Goal: Transaction & Acquisition: Purchase product/service

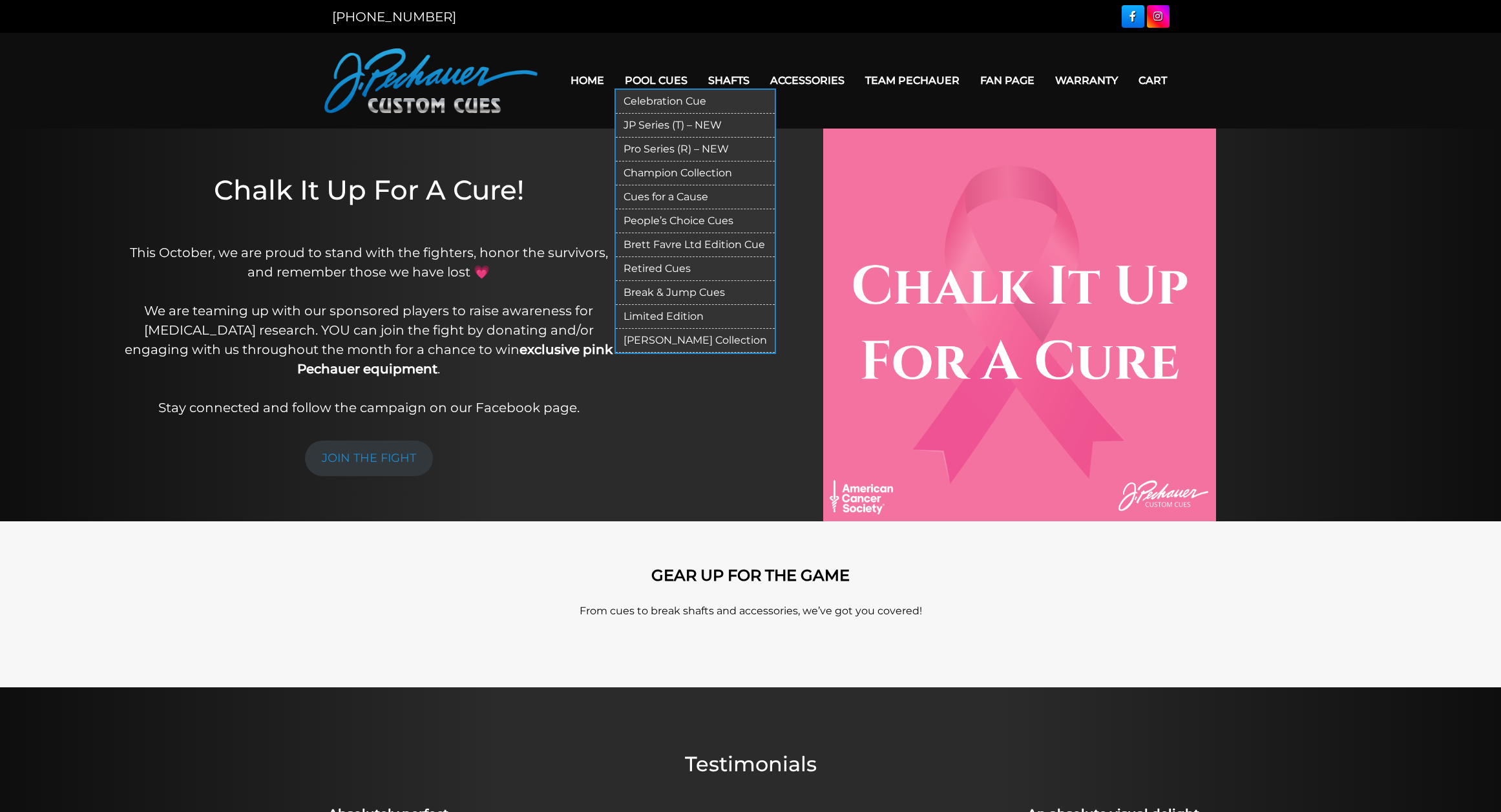
click at [693, 268] on link "Retired Cues" at bounding box center [695, 270] width 159 height 24
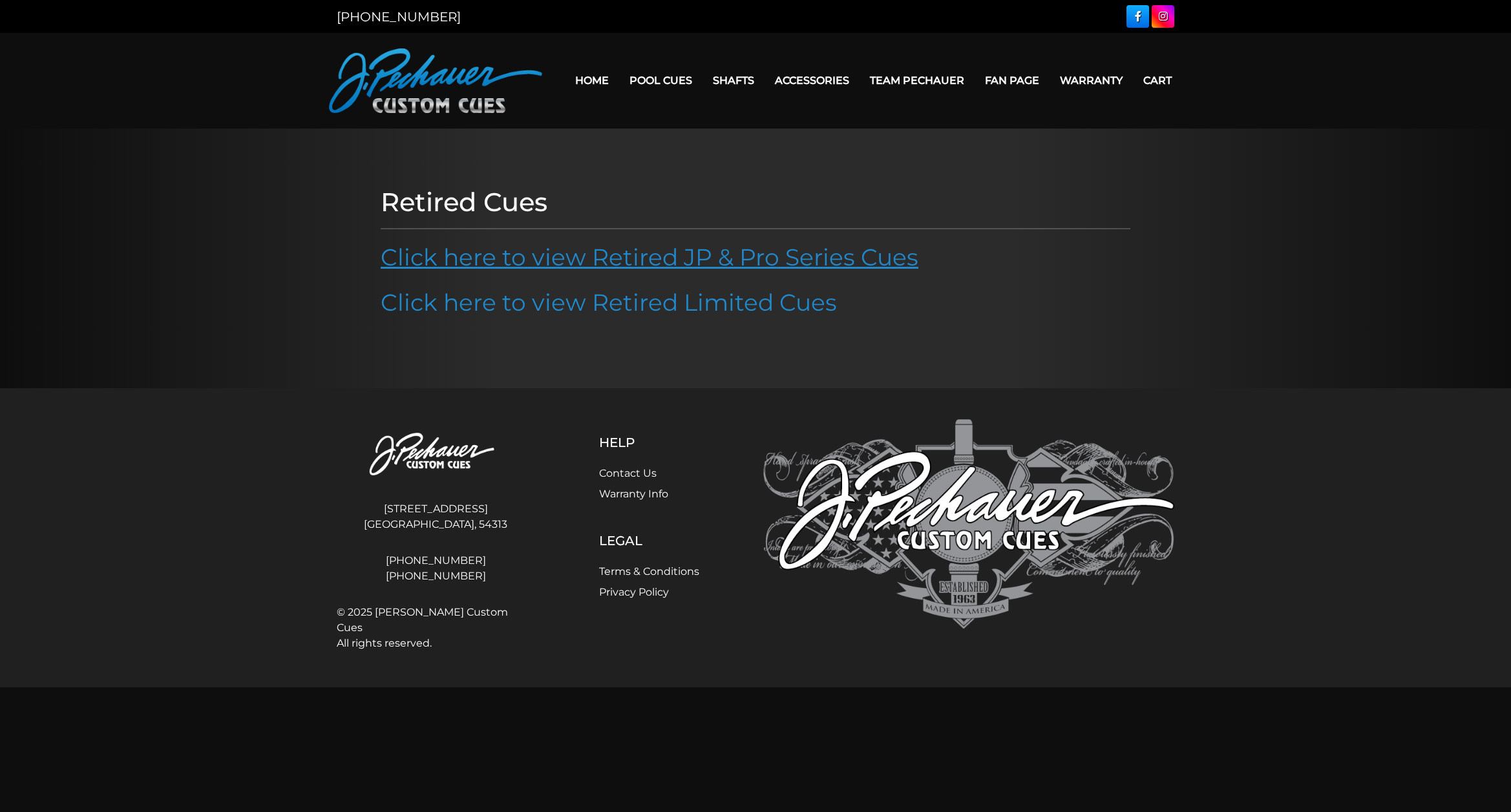
click at [565, 256] on link "Click here to view Retired JP & Pro Series Cues" at bounding box center [650, 257] width 538 height 28
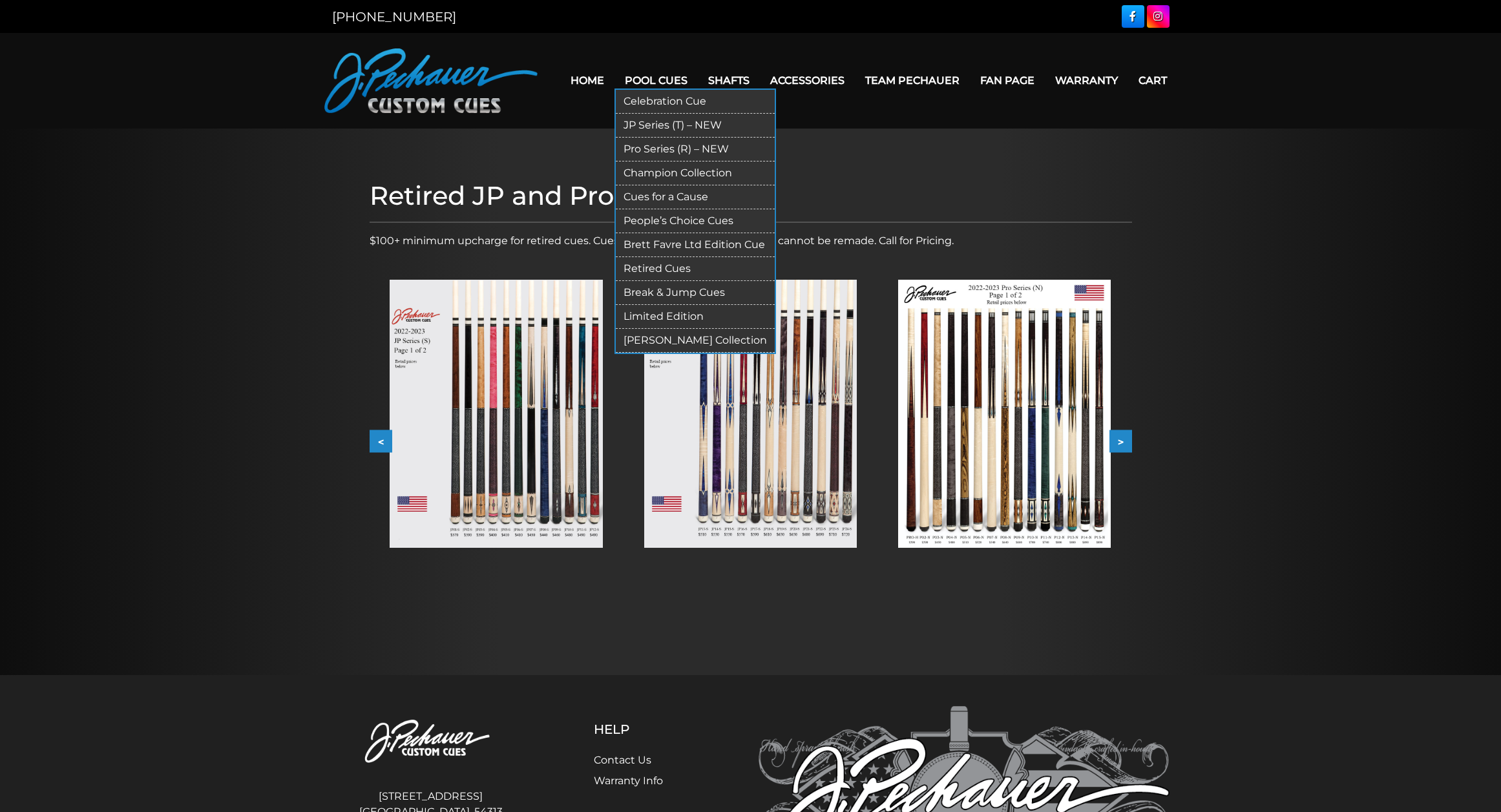
click at [649, 105] on link "Celebration Cue" at bounding box center [695, 102] width 159 height 24
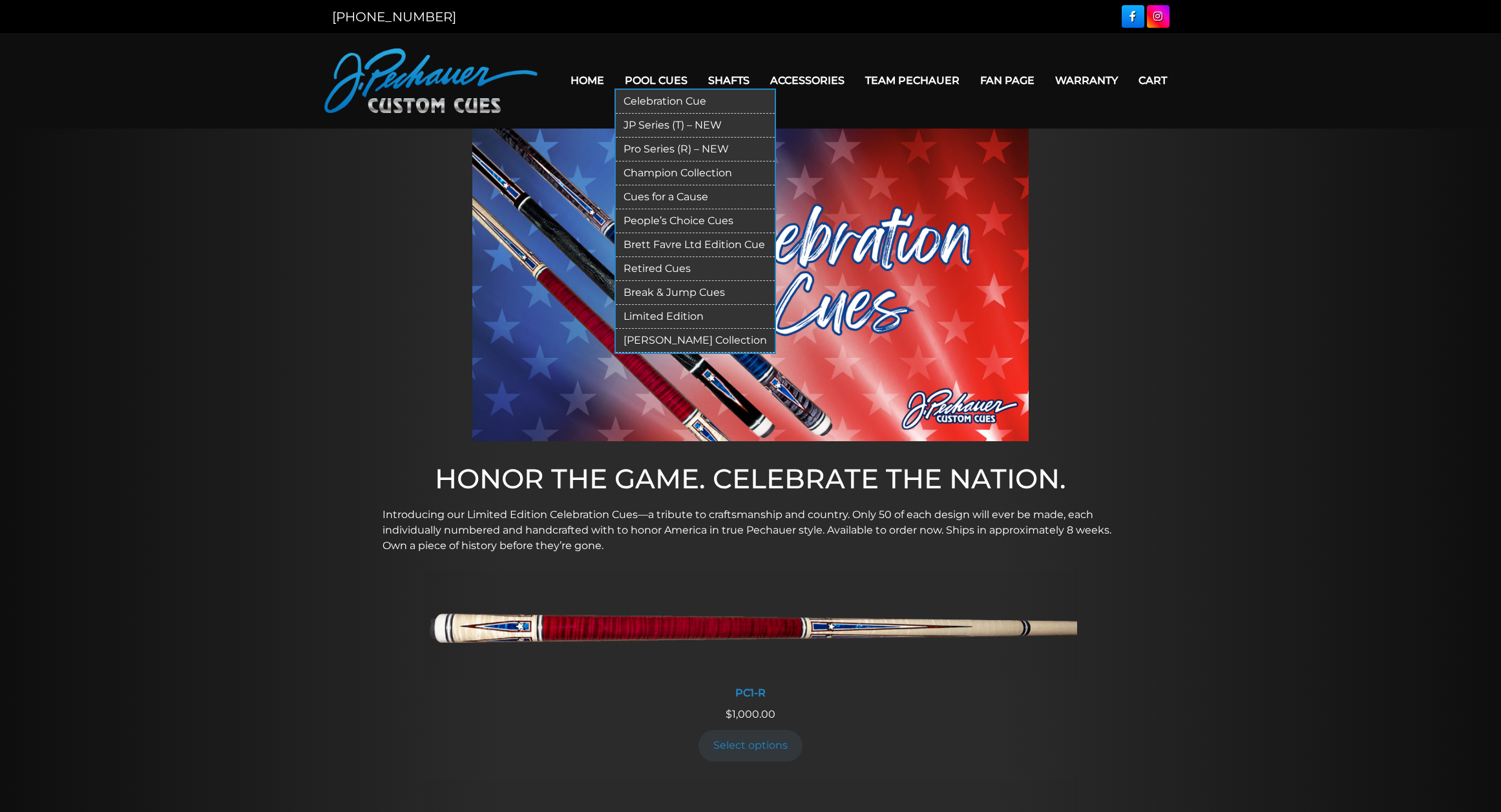
click at [696, 144] on link "Pro Series (R) – NEW" at bounding box center [695, 150] width 159 height 24
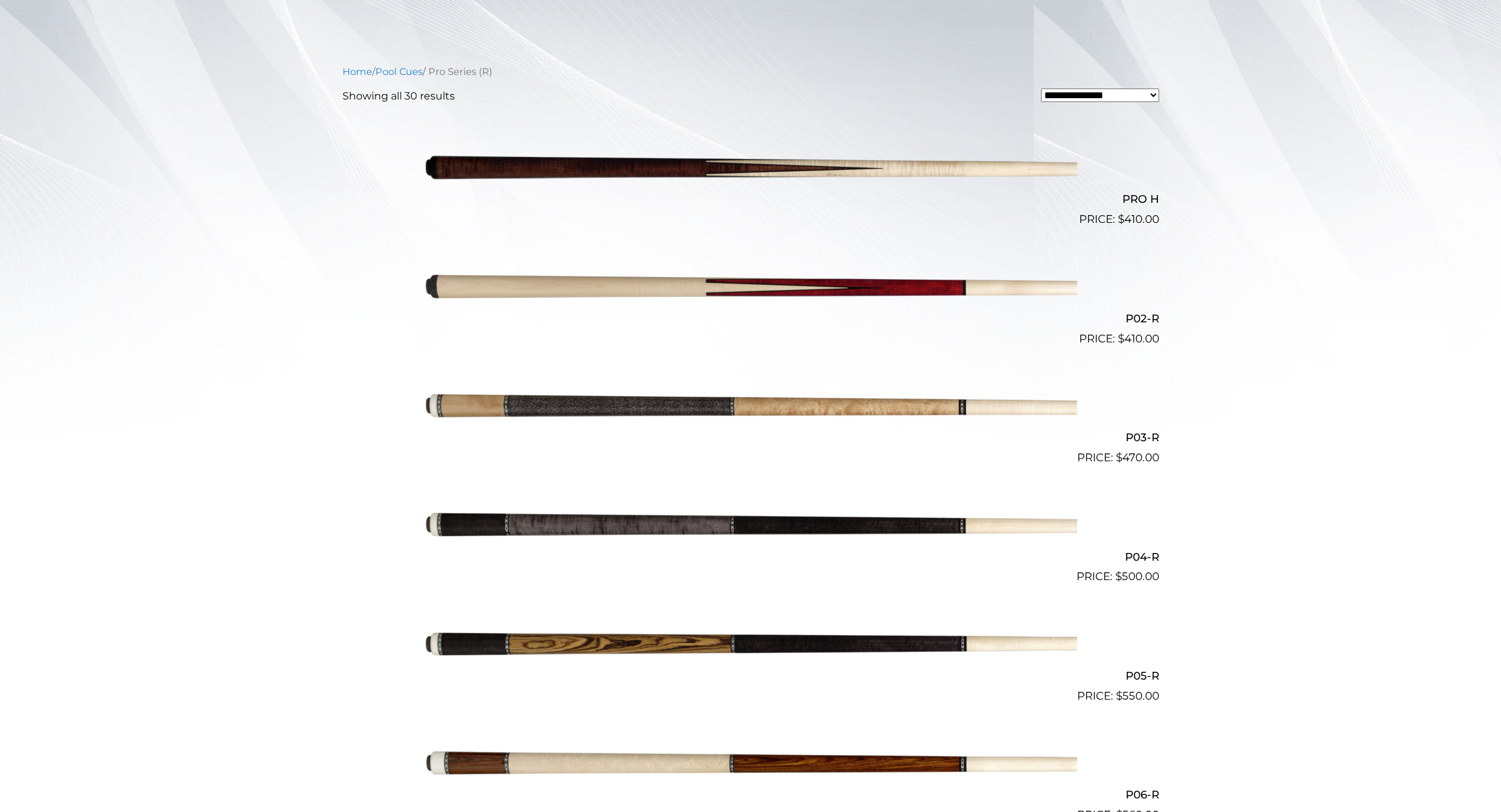
scroll to position [46, 0]
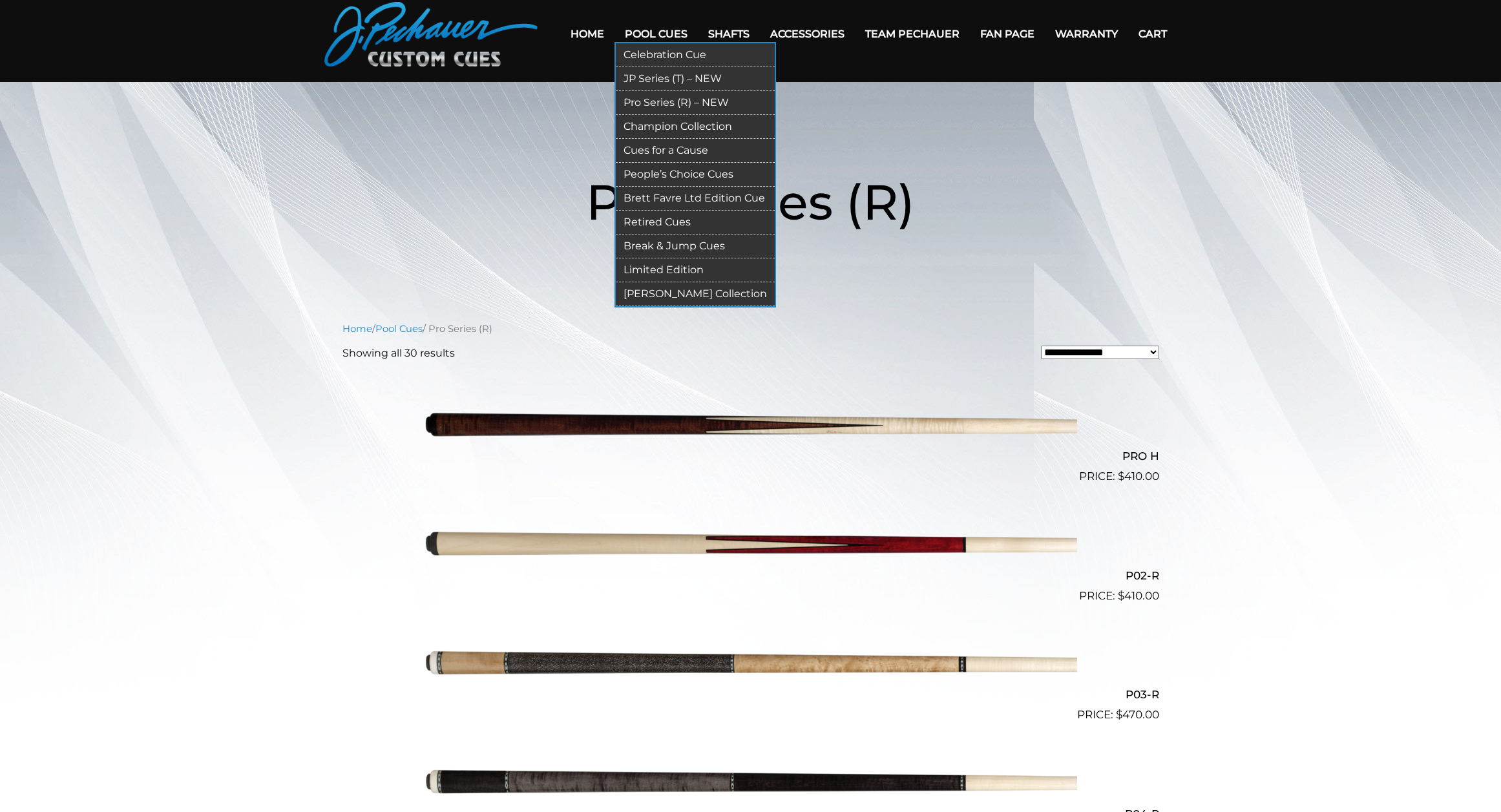
click at [698, 80] on link "JP Series (T) – NEW" at bounding box center [695, 79] width 159 height 24
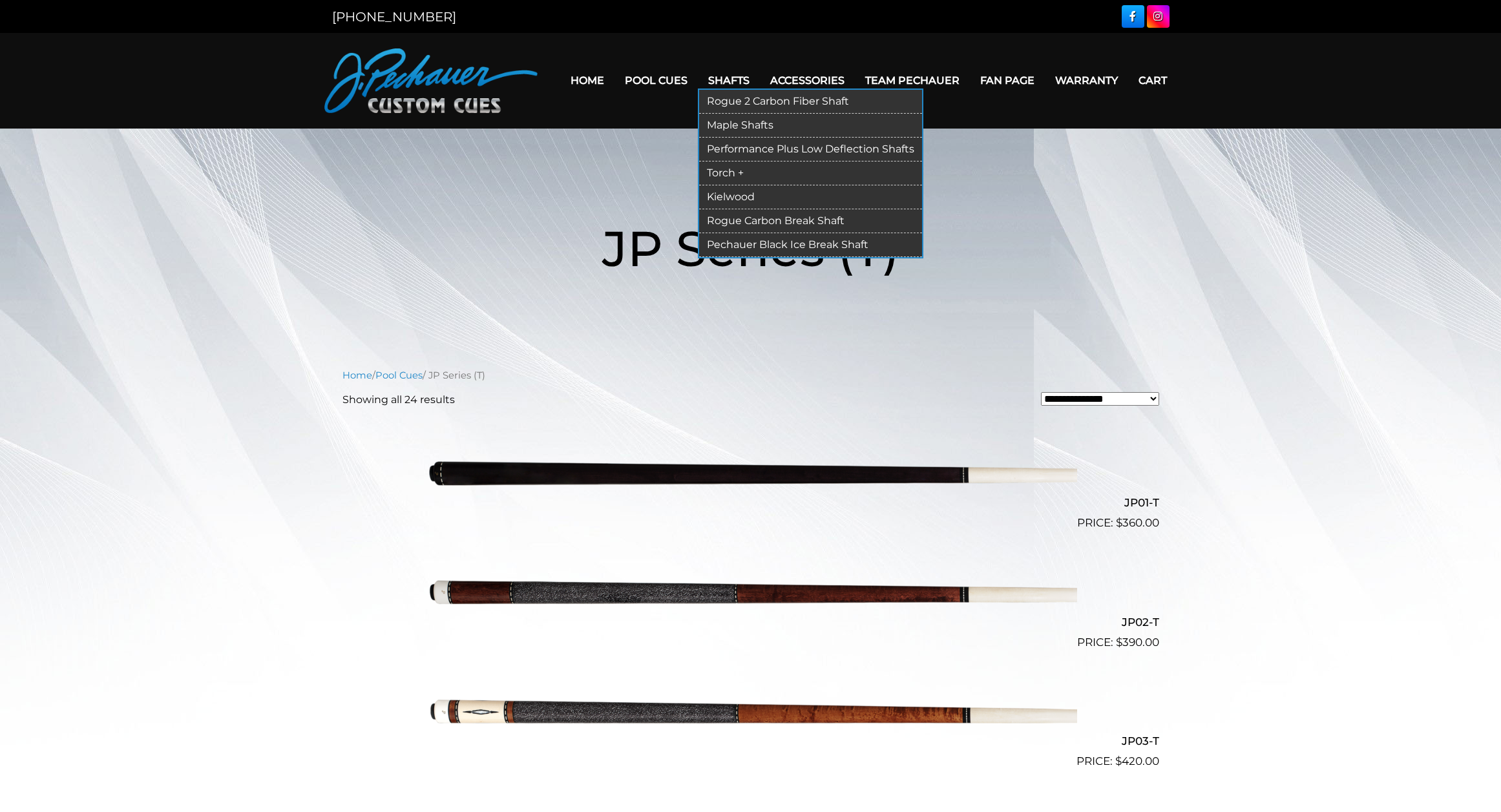
click at [736, 196] on link "Kielwood" at bounding box center [811, 198] width 223 height 24
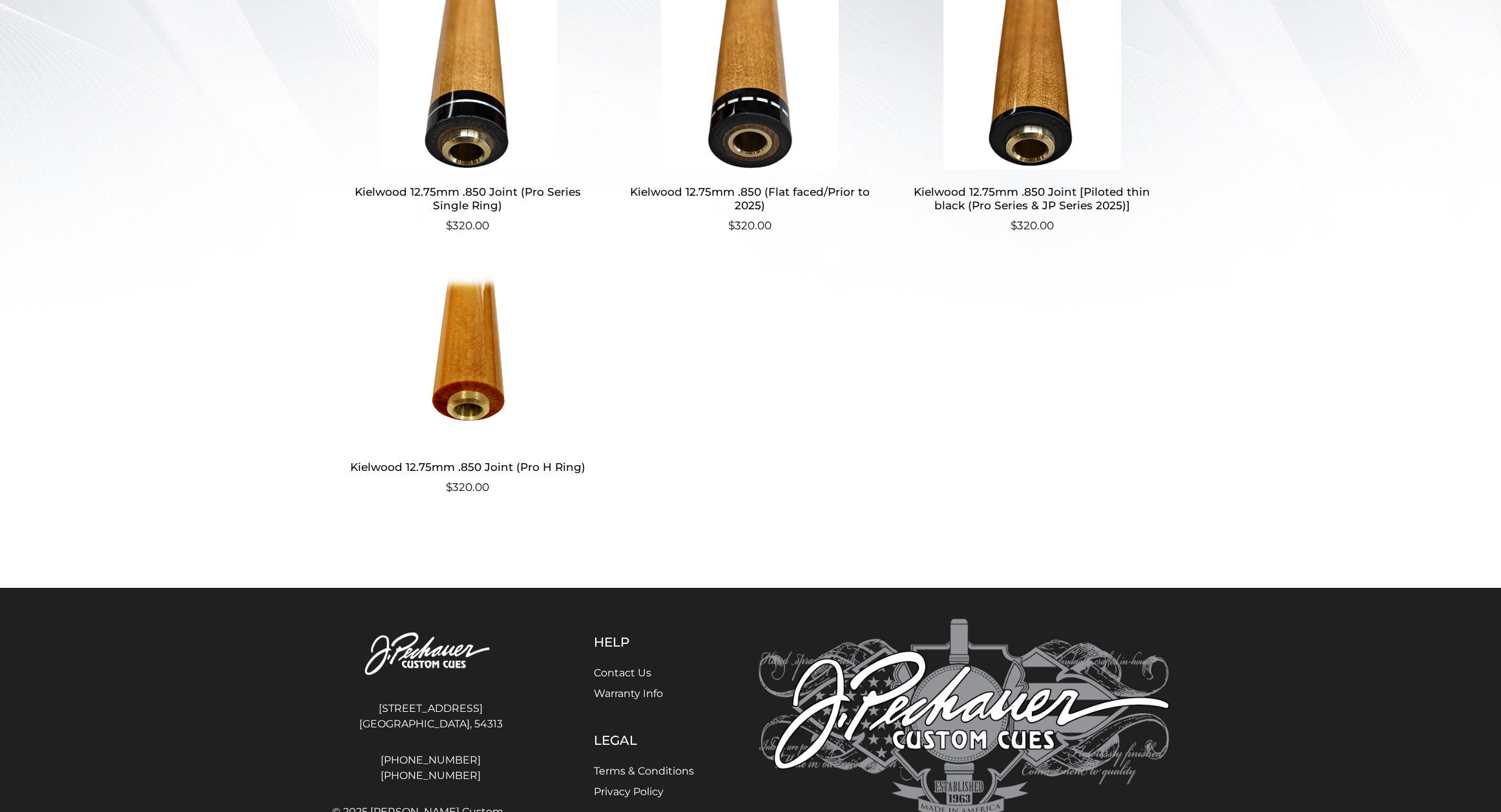
scroll to position [102, 0]
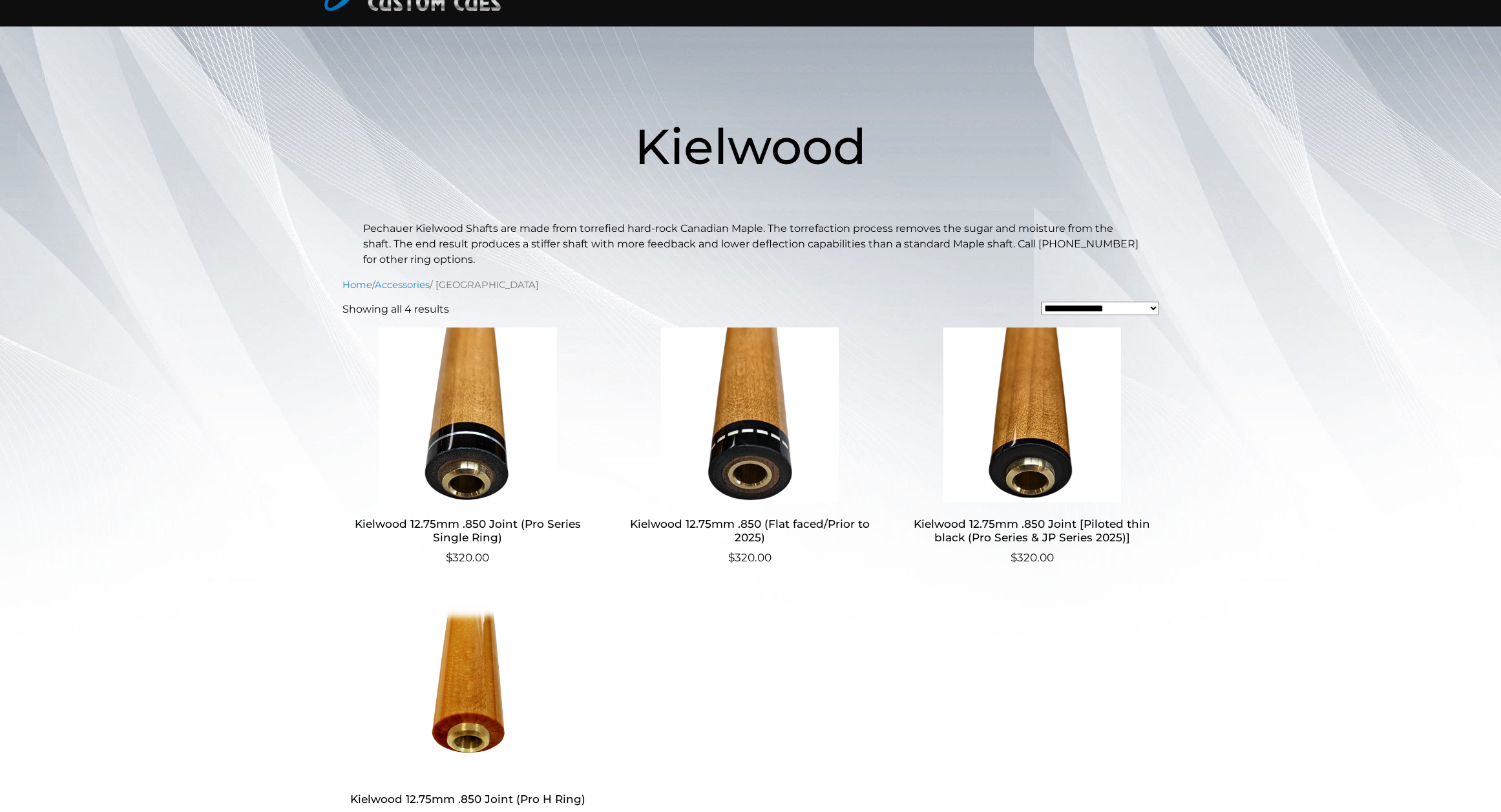
click at [773, 488] on img at bounding box center [750, 415] width 252 height 174
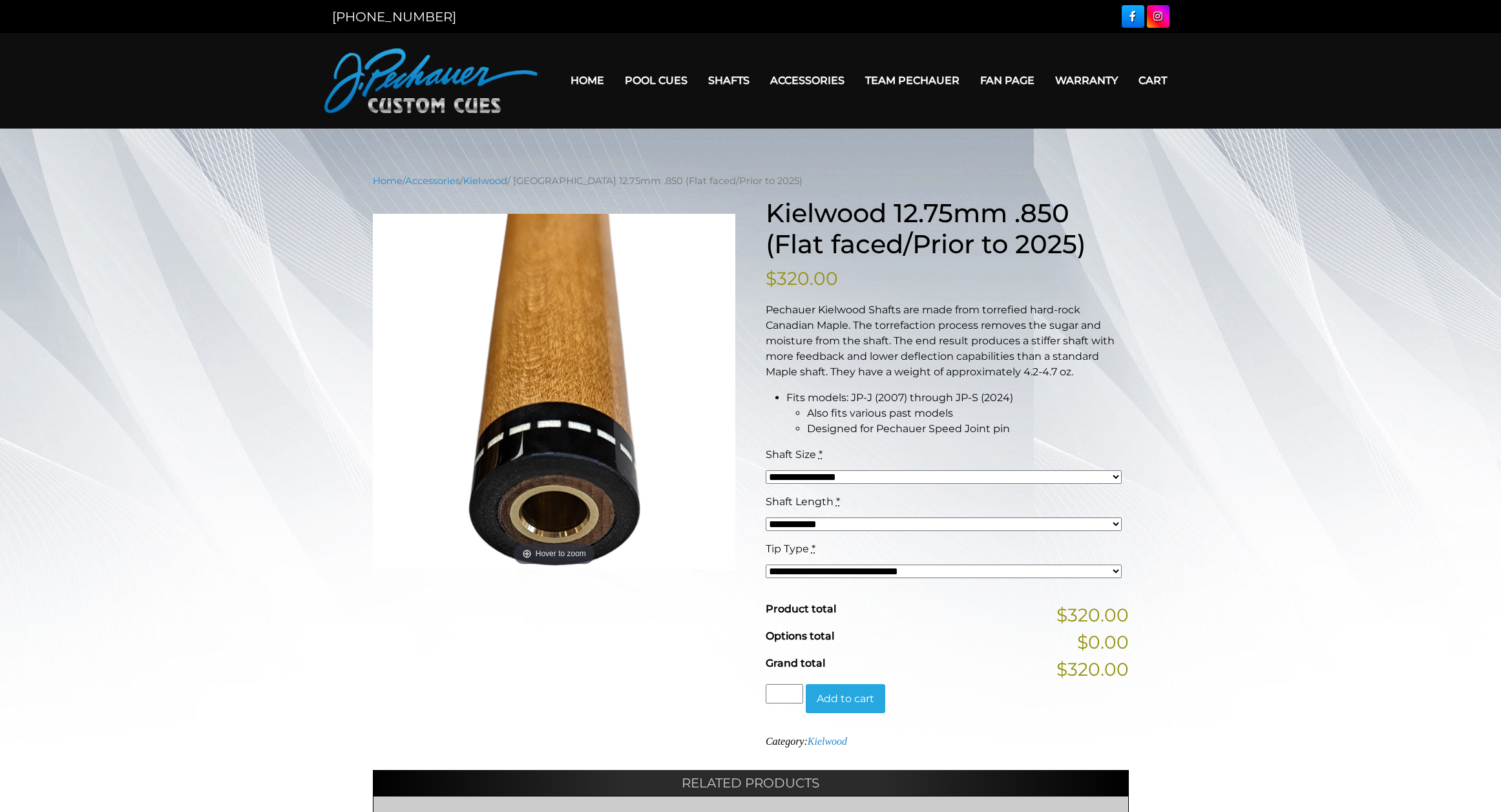
select select "*****"
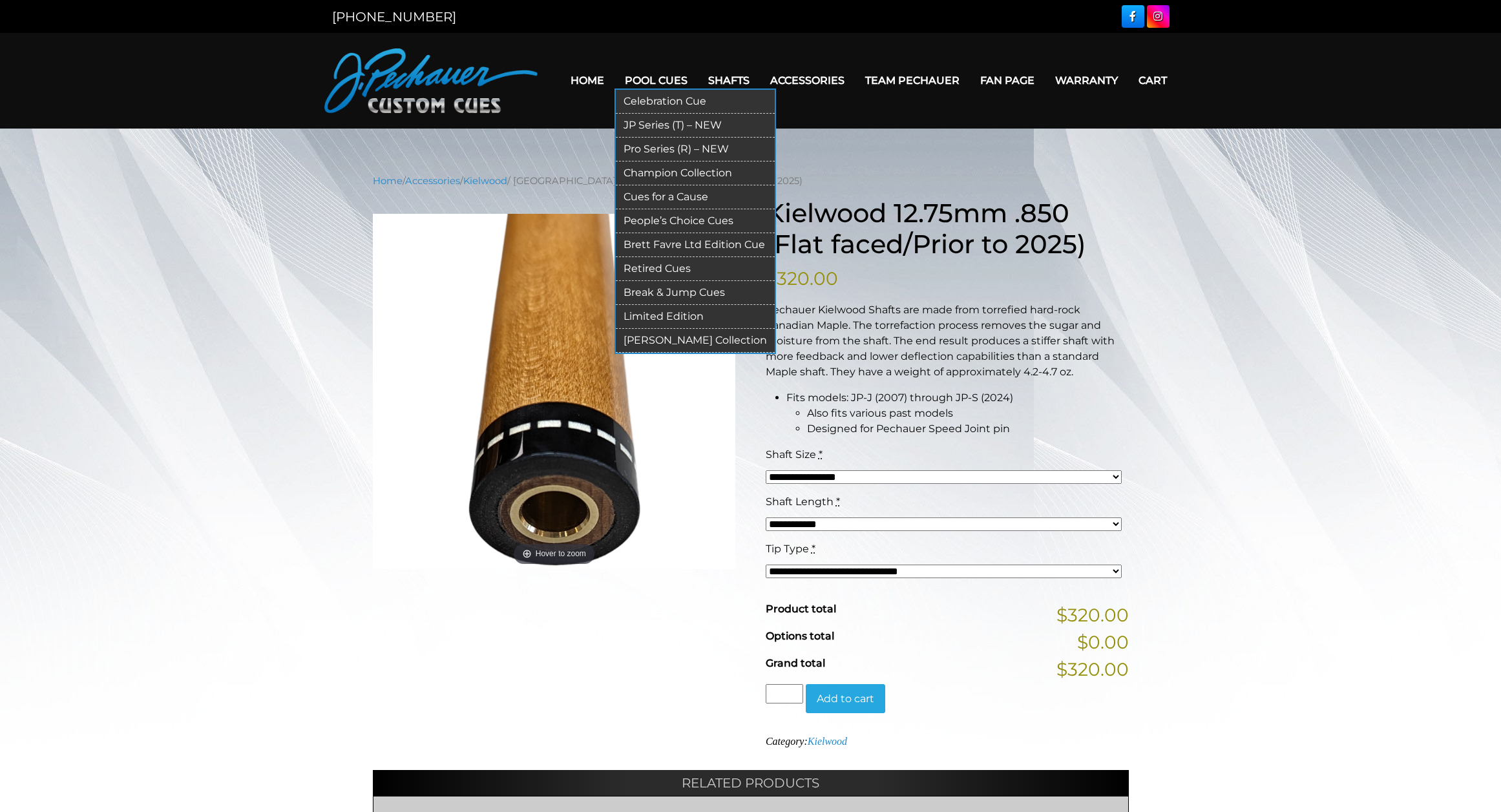
click at [677, 217] on link "People’s Choice Cues" at bounding box center [695, 221] width 159 height 24
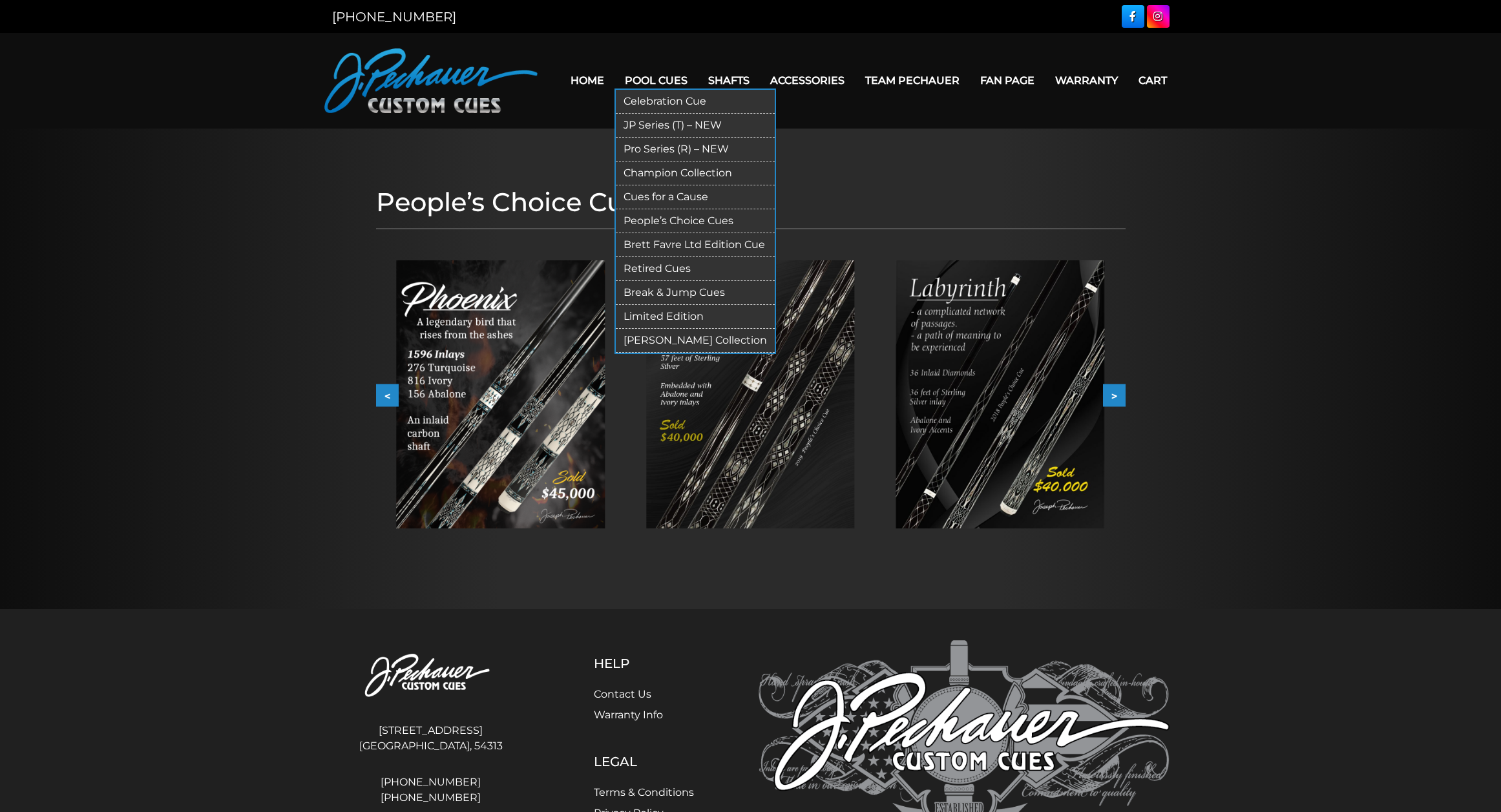
click at [663, 196] on link "Cues for a Cause" at bounding box center [695, 198] width 159 height 24
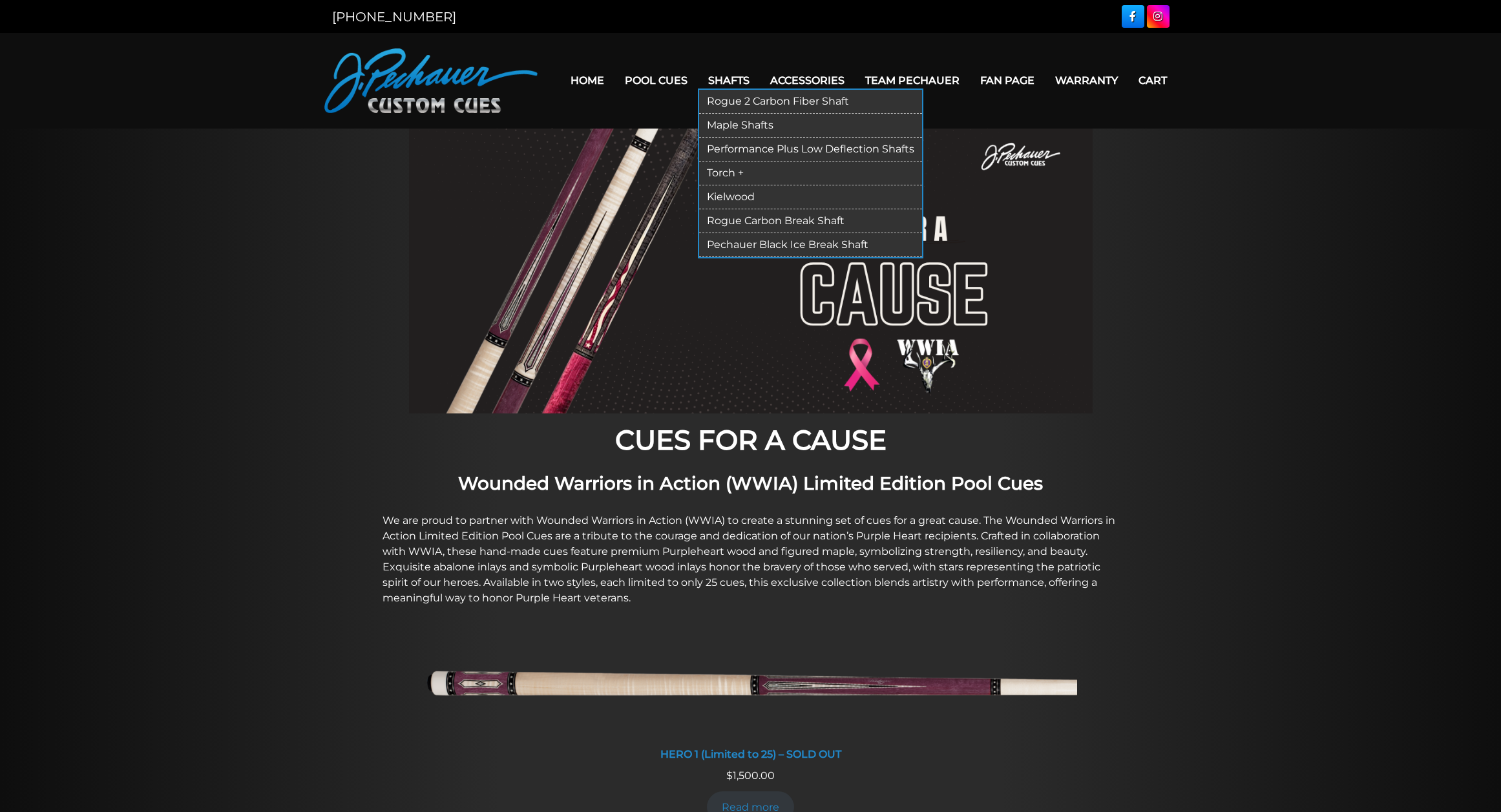
click at [787, 176] on link "Torch +" at bounding box center [811, 174] width 223 height 24
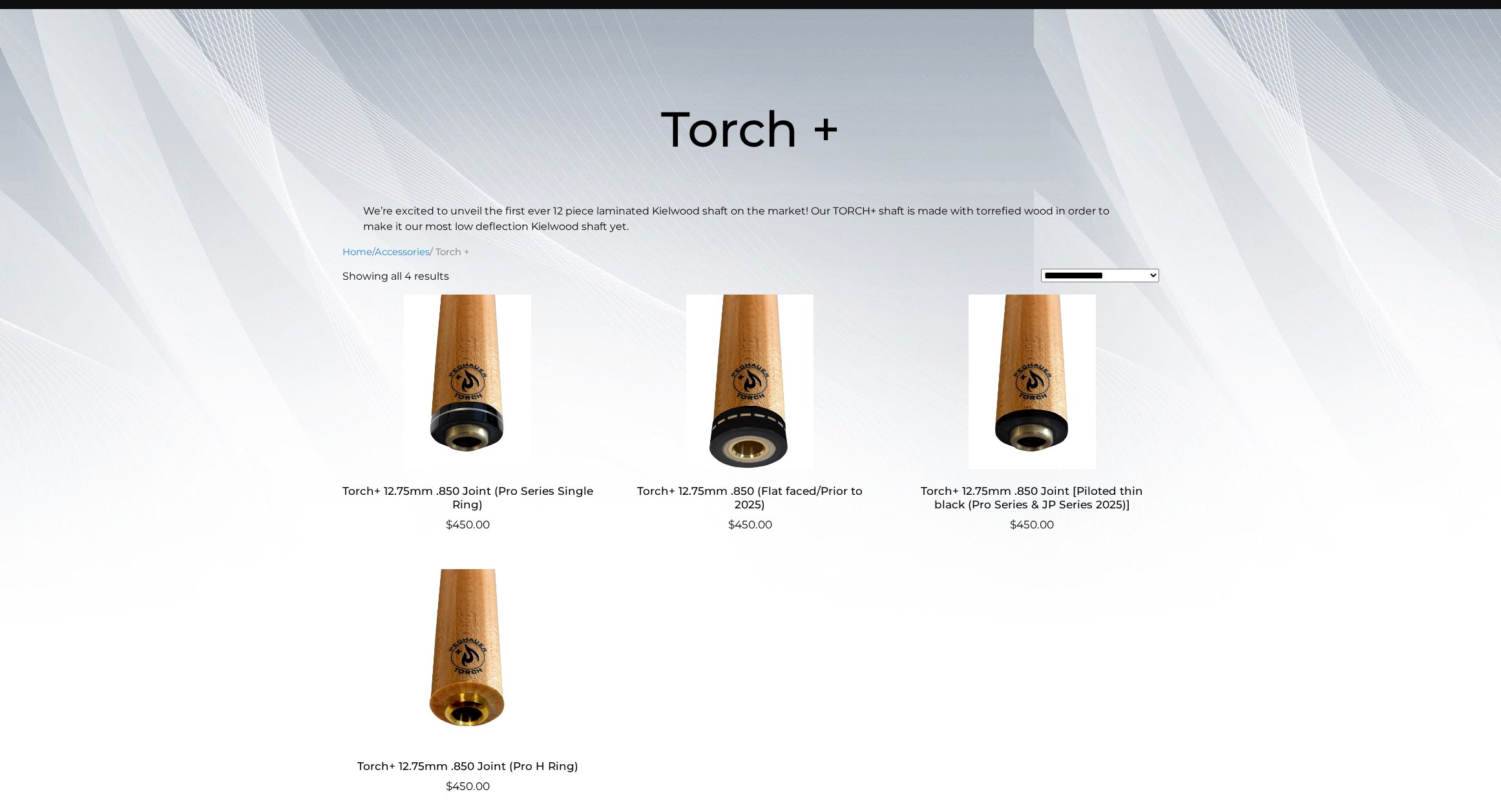
scroll to position [122, 0]
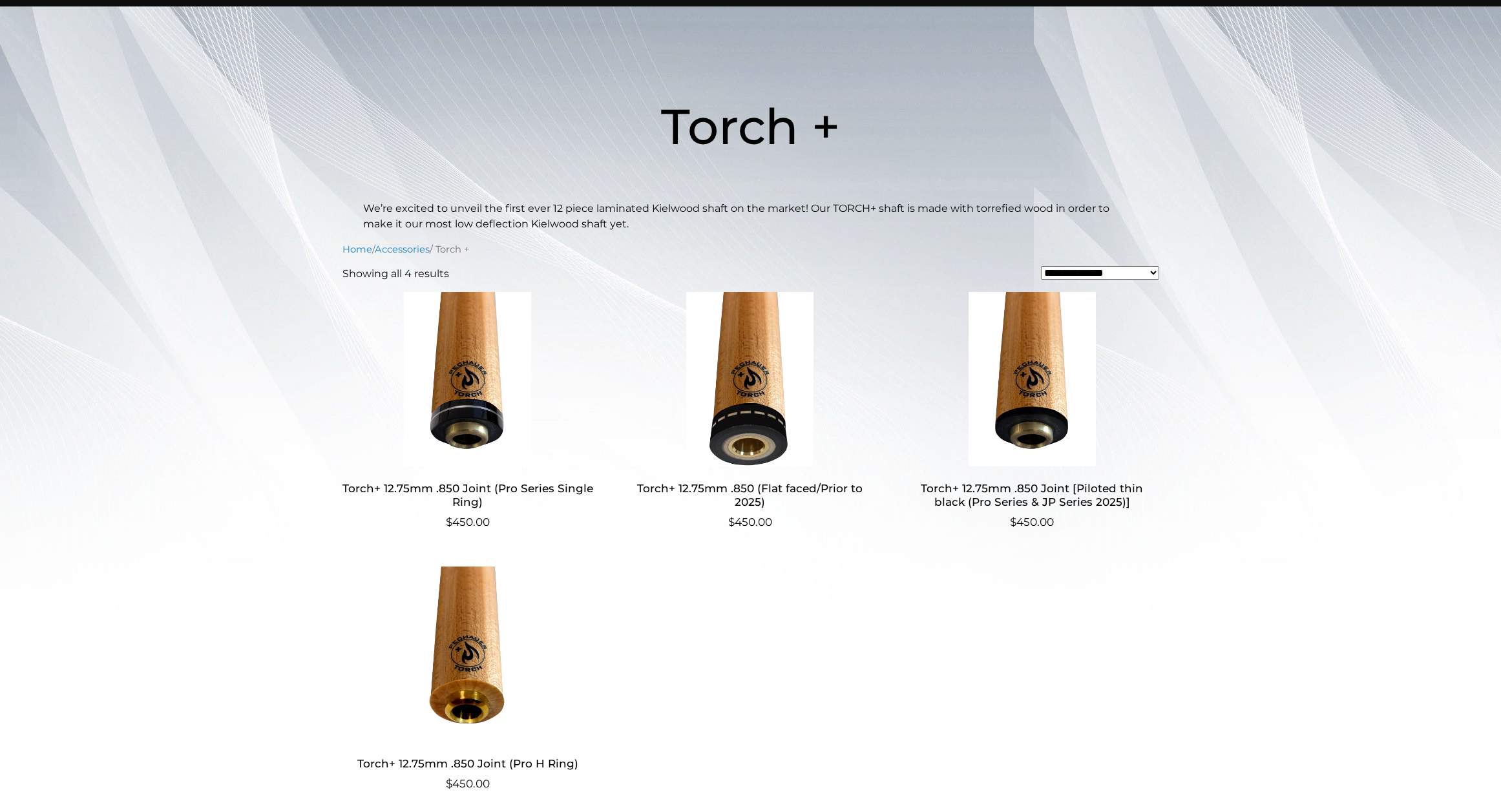
click at [785, 441] on img at bounding box center [750, 380] width 252 height 174
